Goal: Information Seeking & Learning: Learn about a topic

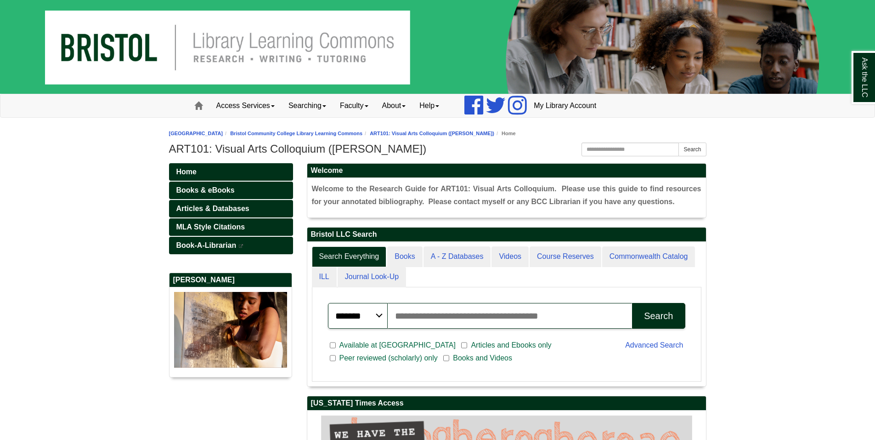
scroll to position [174, 399]
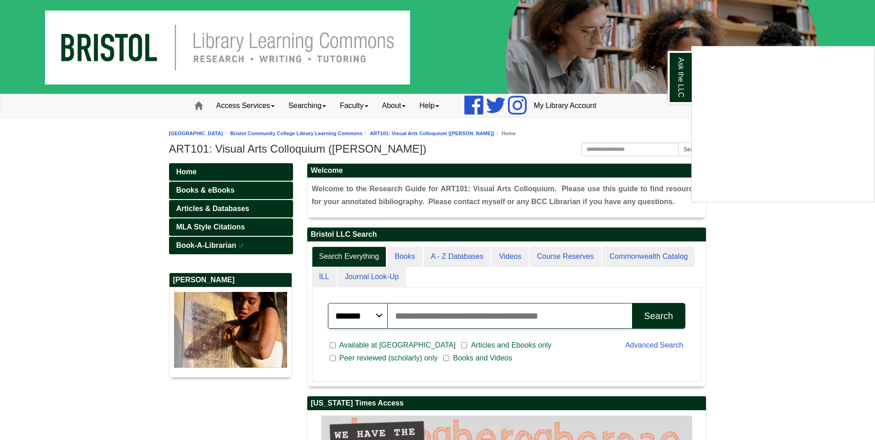
click at [857, 264] on div "Ask the LLC" at bounding box center [437, 220] width 875 height 440
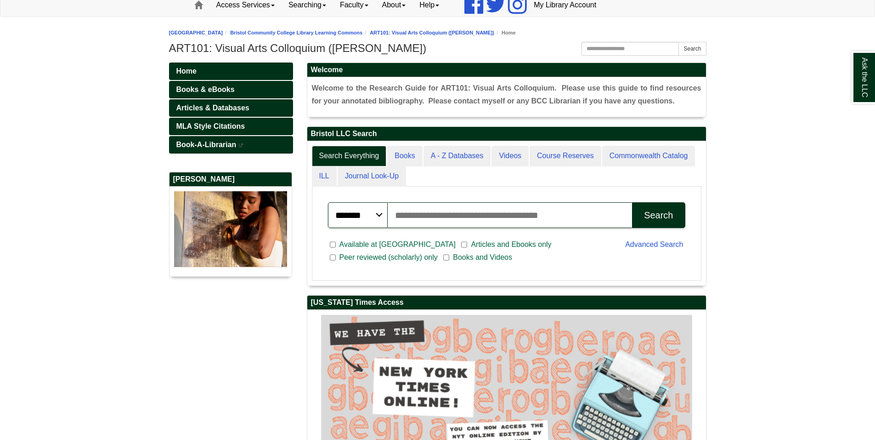
scroll to position [189, 0]
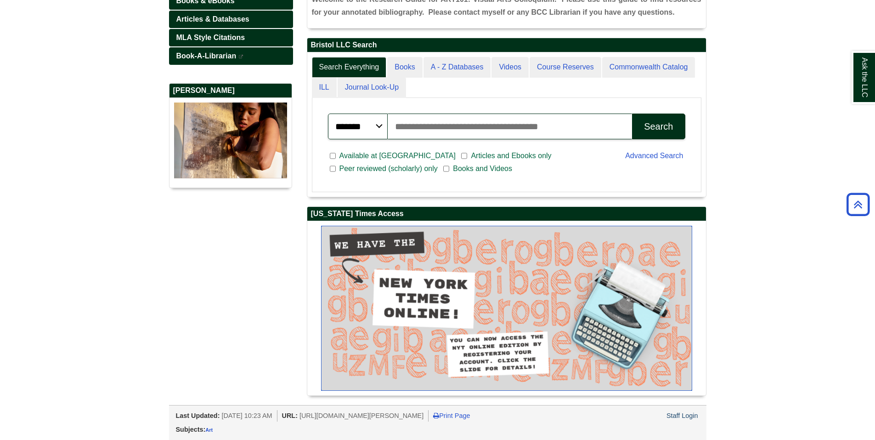
click at [398, 278] on img "slideshow" at bounding box center [506, 308] width 371 height 165
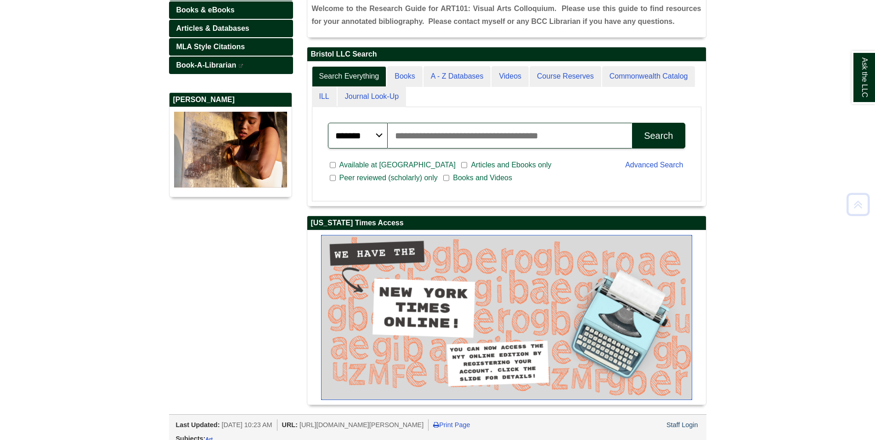
scroll to position [184, 0]
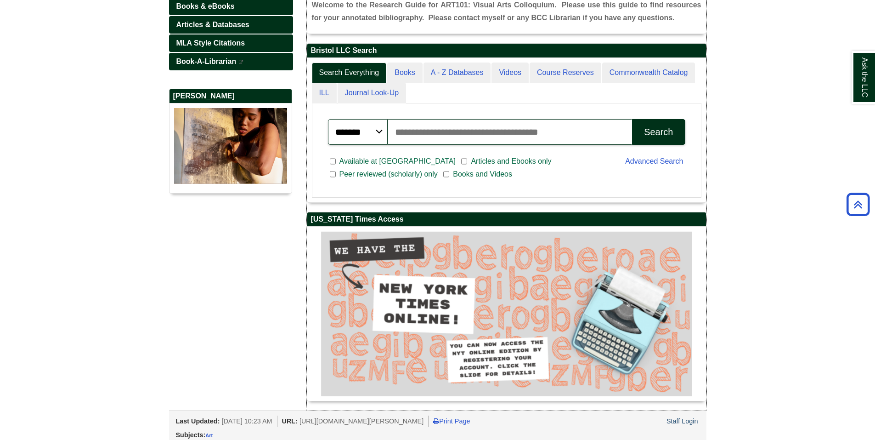
click at [467, 163] on span "Articles and Ebooks only" at bounding box center [511, 161] width 88 height 11
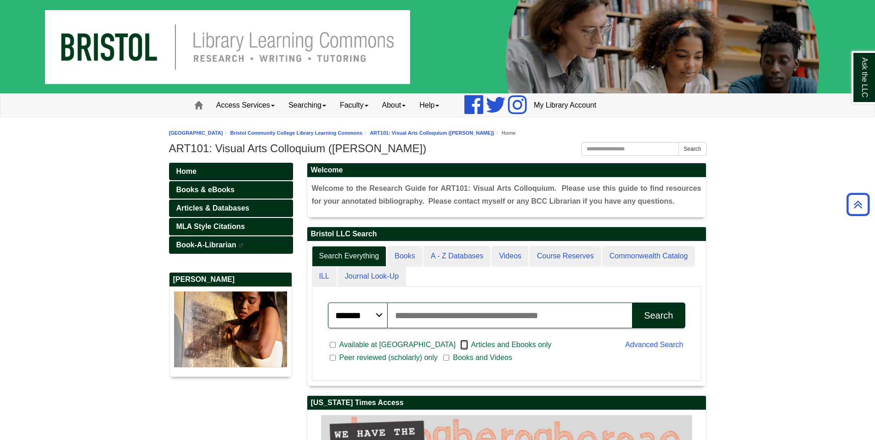
scroll to position [0, 0]
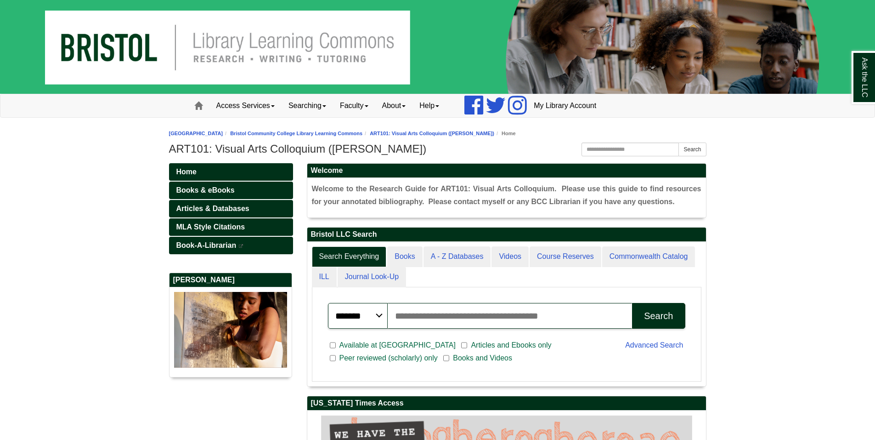
click at [416, 314] on input "Search articles, books, journals & more" at bounding box center [510, 316] width 245 height 26
type input "**********"
click at [632, 303] on button "Search" at bounding box center [658, 316] width 53 height 26
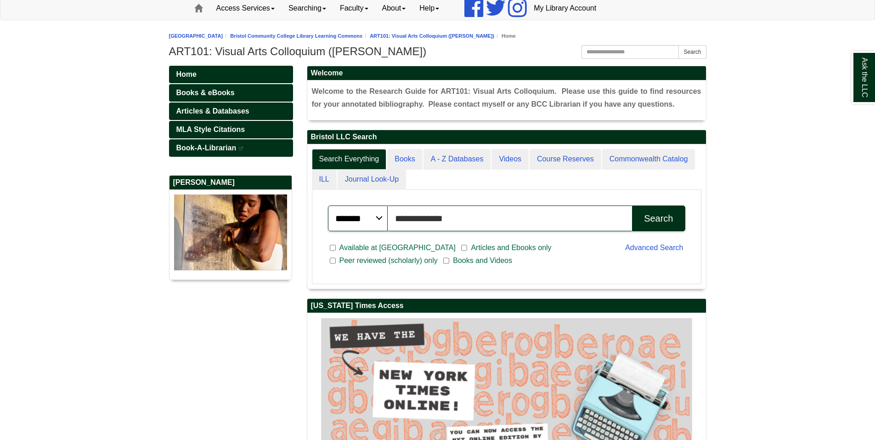
scroll to position [144, 399]
click at [246, 107] on span "Articles & Databases" at bounding box center [212, 111] width 73 height 8
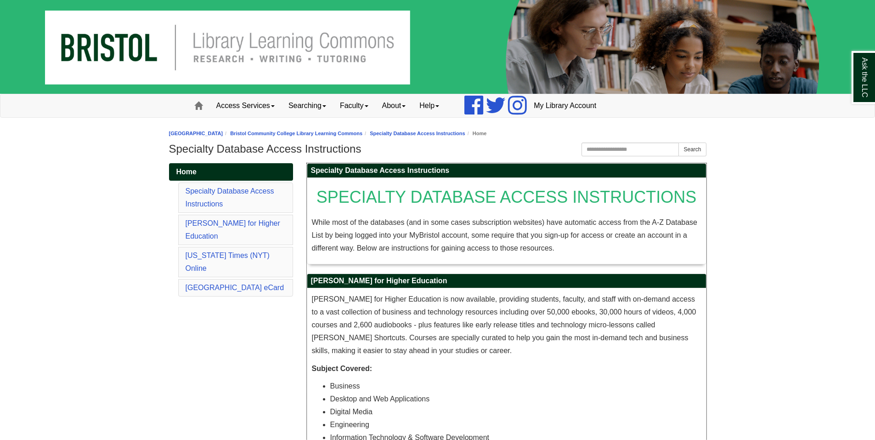
click at [426, 328] on p "O’Reilly for Higher Education is now available, providing students, faculty, an…" at bounding box center [507, 325] width 390 height 64
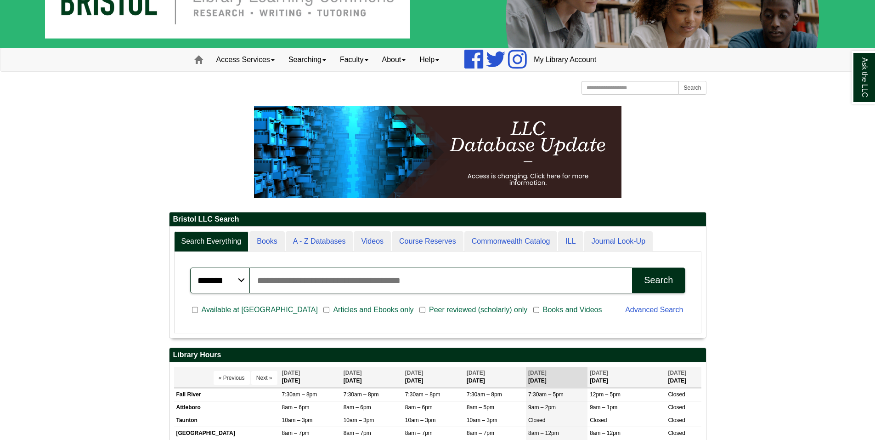
scroll to position [111, 537]
click at [295, 289] on input "Search articles, books, journals & more" at bounding box center [441, 280] width 383 height 26
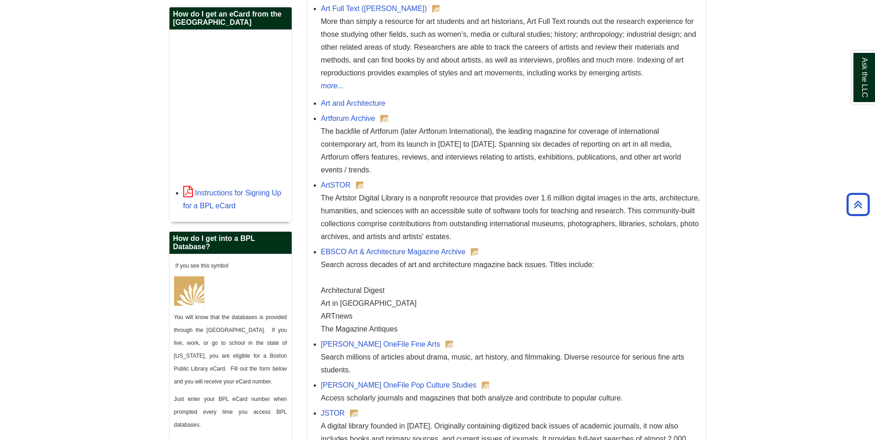
scroll to position [230, 0]
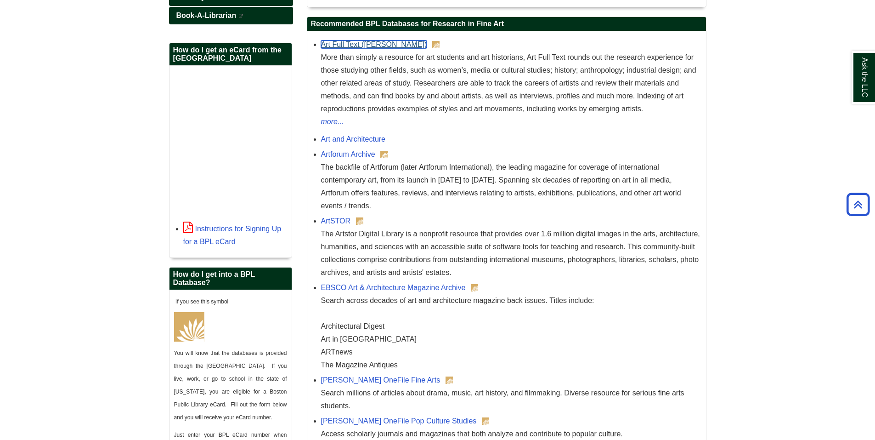
click at [356, 45] on link "Art Full Text ([PERSON_NAME])" at bounding box center [374, 44] width 106 height 8
click at [340, 161] on div "The backfile of Artforum (later Artforum International), the leading magazine f…" at bounding box center [511, 186] width 380 height 51
click at [340, 152] on link "Artforum Archive" at bounding box center [348, 154] width 54 height 8
click at [329, 43] on link "Art Full Text ([PERSON_NAME])" at bounding box center [374, 44] width 106 height 8
click at [342, 221] on link "ArtSTOR" at bounding box center [336, 221] width 30 height 8
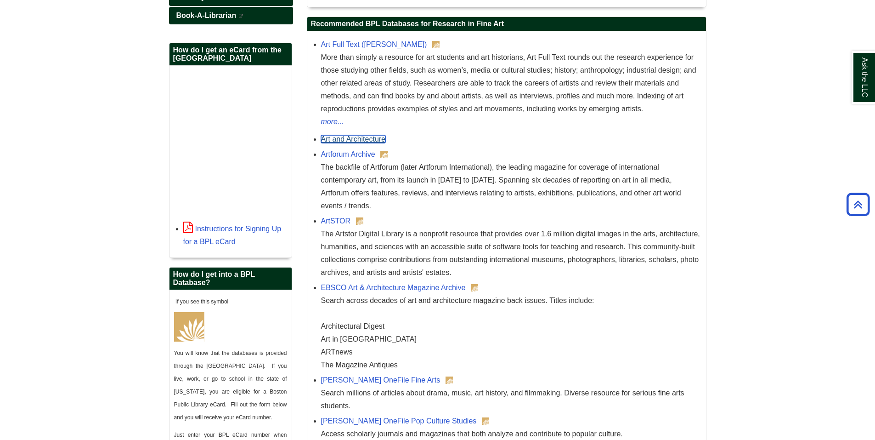
click at [341, 138] on link "Art and Architecture" at bounding box center [353, 139] width 65 height 8
click at [346, 140] on link "Art and Architecture" at bounding box center [353, 139] width 65 height 8
click at [383, 286] on link "EBSCO Art & Architecture Magazine Archive" at bounding box center [393, 287] width 145 height 8
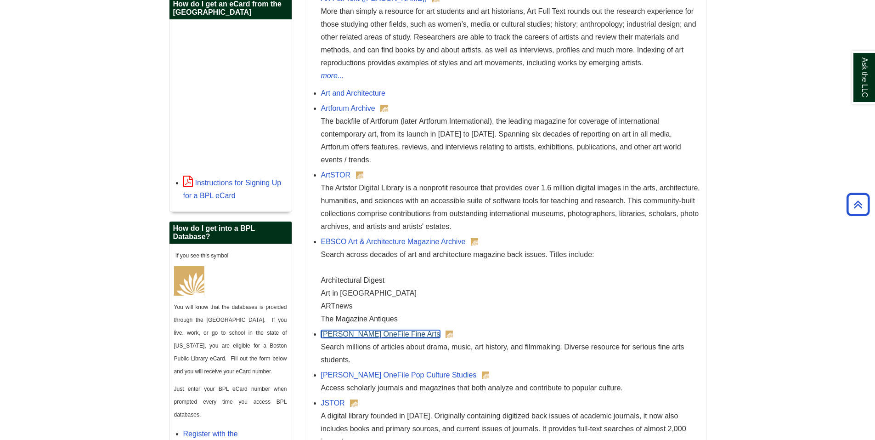
click at [373, 334] on link "[PERSON_NAME] OneFile Fine Arts" at bounding box center [380, 334] width 119 height 8
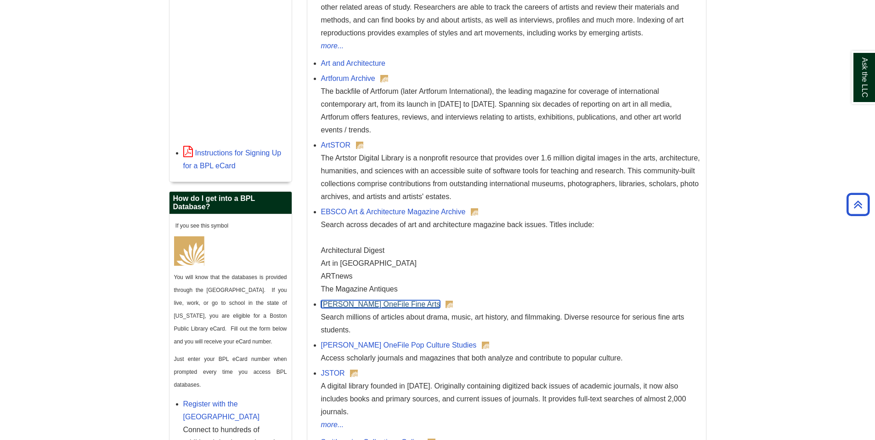
scroll to position [322, 0]
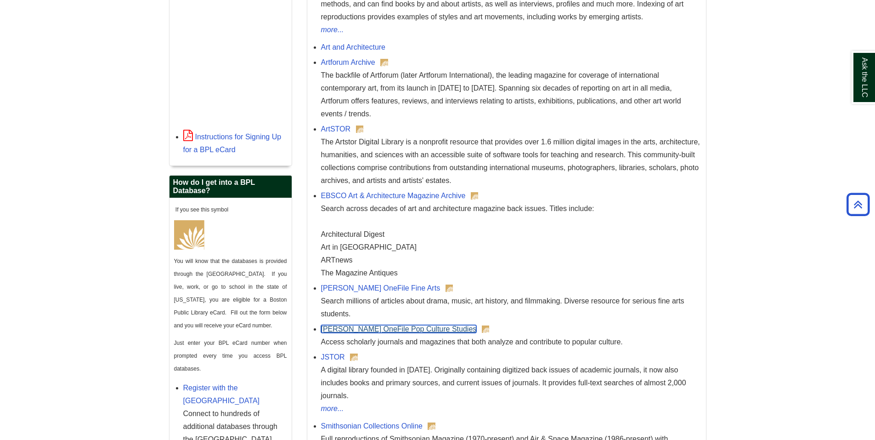
click at [396, 328] on link "[PERSON_NAME] OneFile Pop Culture Studies" at bounding box center [399, 329] width 156 height 8
click at [335, 358] on link "JSTOR" at bounding box center [333, 357] width 24 height 8
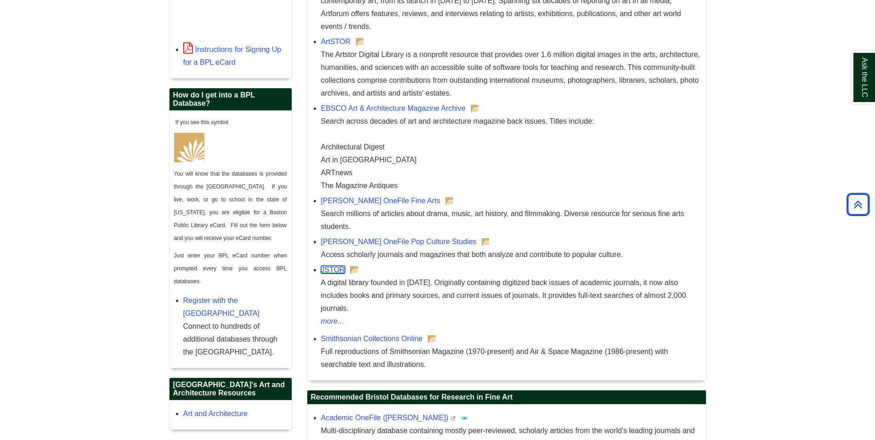
scroll to position [413, 0]
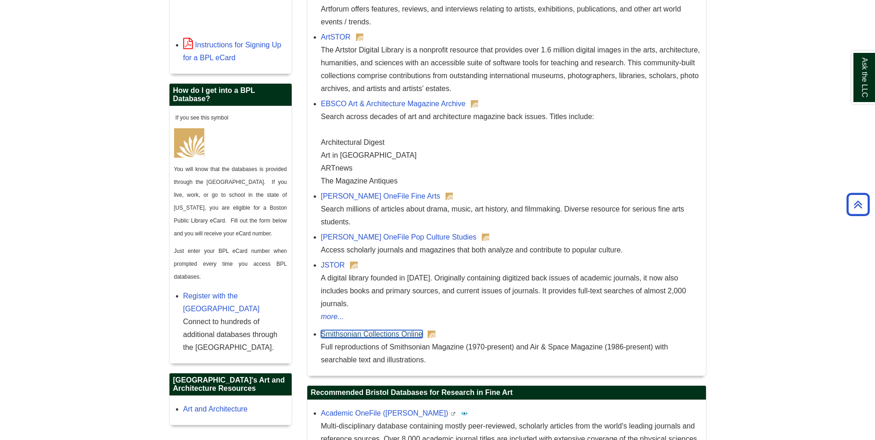
click at [396, 330] on link "Smithsonian Collections Online" at bounding box center [372, 334] width 102 height 8
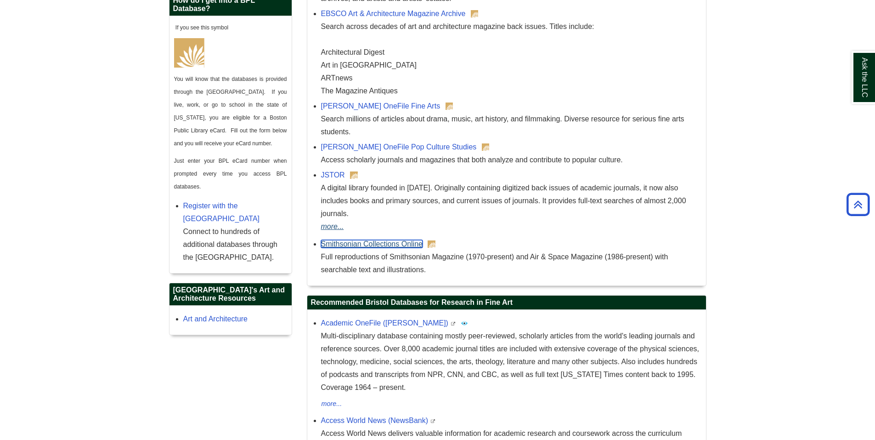
scroll to position [505, 0]
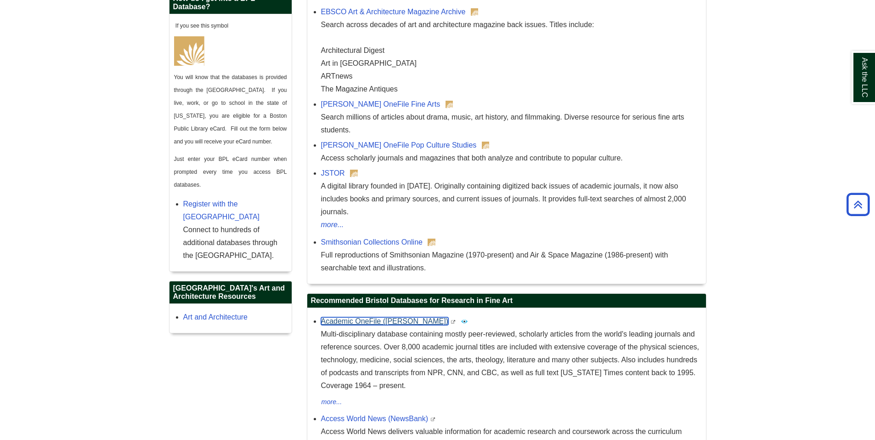
click at [378, 317] on link "Academic OneFile ([PERSON_NAME])" at bounding box center [384, 321] width 127 height 8
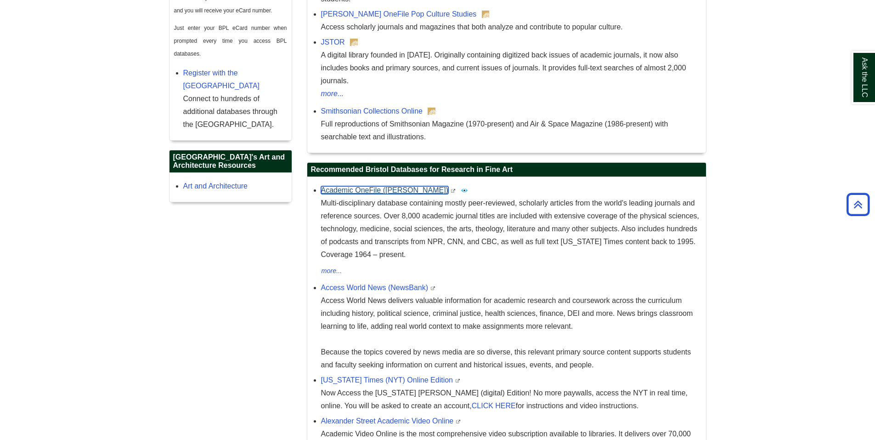
scroll to position [689, 0]
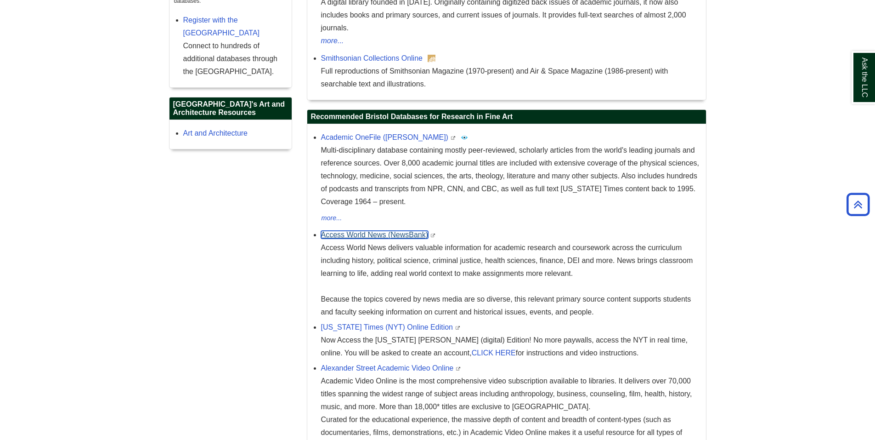
click at [354, 231] on link "Access World News (NewsBank)" at bounding box center [374, 235] width 107 height 8
click at [416, 323] on link "[US_STATE] Times (NYT) Online Edition" at bounding box center [387, 327] width 132 height 8
click at [351, 364] on link "Alexander Street Academic Video Online" at bounding box center [387, 368] width 133 height 8
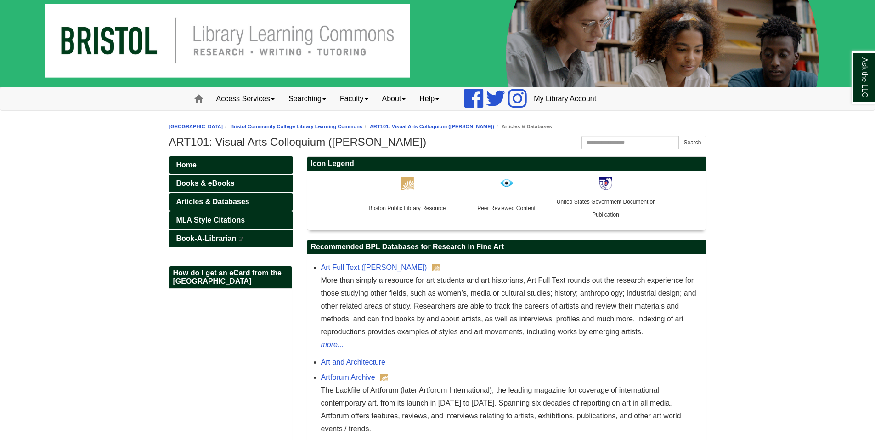
scroll to position [0, 0]
